Goal: Transaction & Acquisition: Purchase product/service

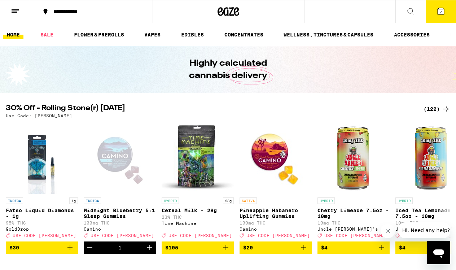
click at [440, 10] on span "7" at bounding box center [441, 12] width 2 height 4
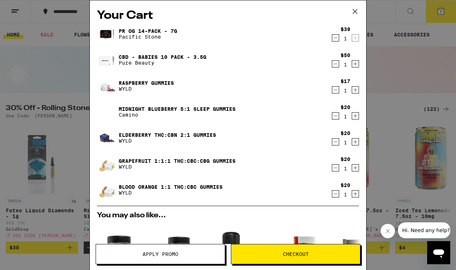
click at [134, 56] on link "CBD - Babies 10 Pack - 3.5g" at bounding box center [163, 57] width 88 height 6
